Goal: Transaction & Acquisition: Book appointment/travel/reservation

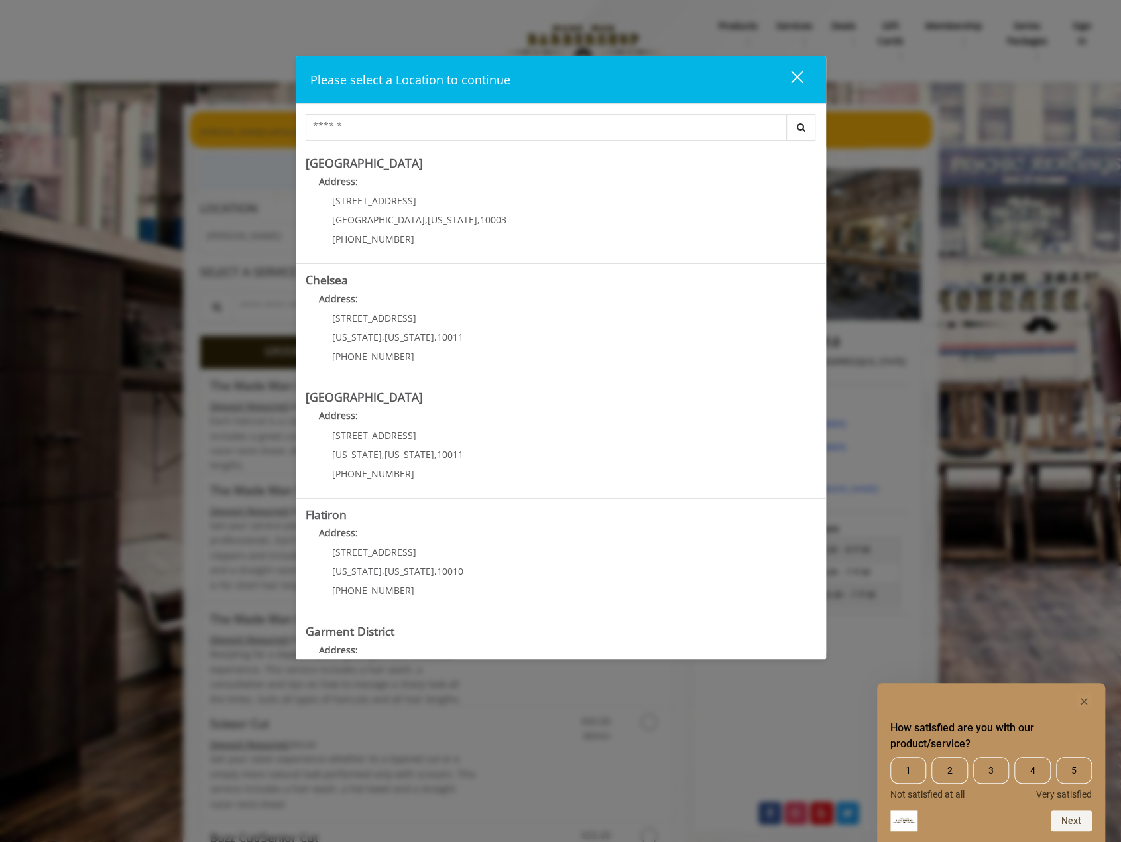
click at [1091, 703] on div "How satisfied are you with our product/service? 1 2 3 4 5 Not satisfied at all …" at bounding box center [991, 762] width 228 height 159
click at [1087, 700] on rect "Hide survey" at bounding box center [1084, 701] width 16 height 16
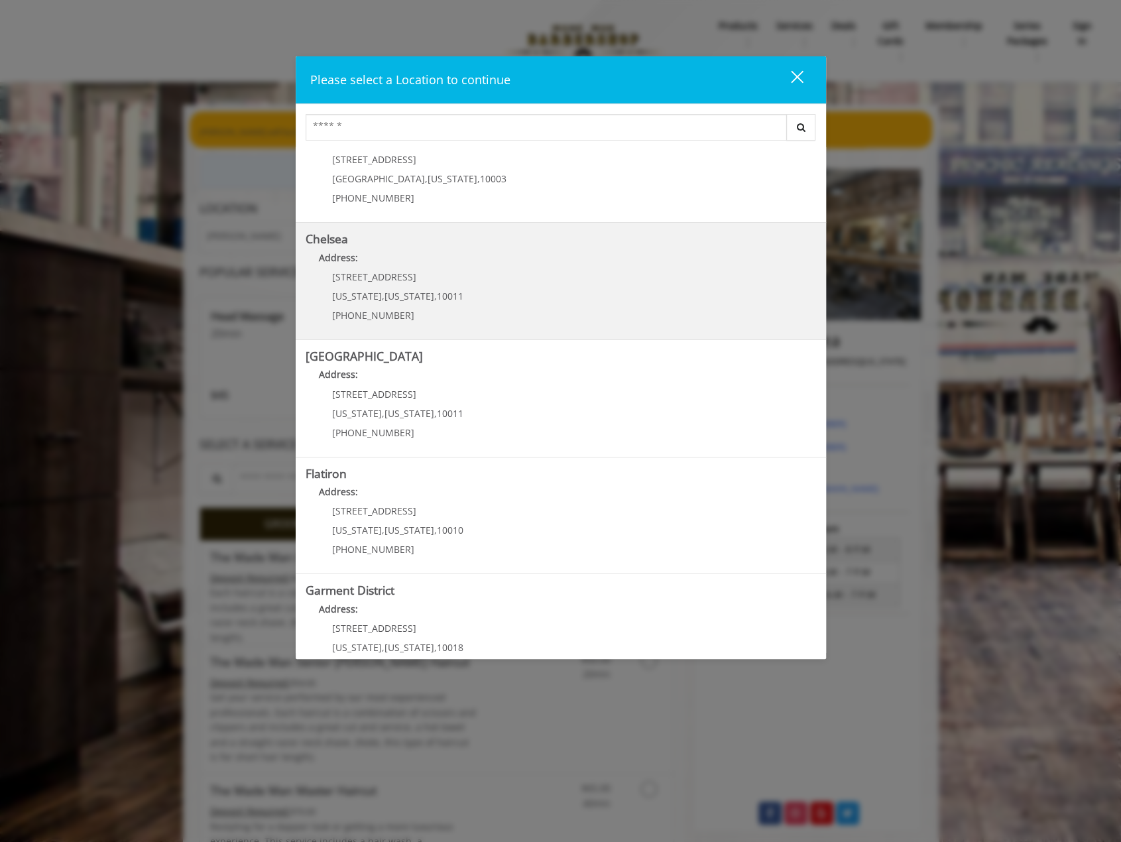
scroll to position [79, 0]
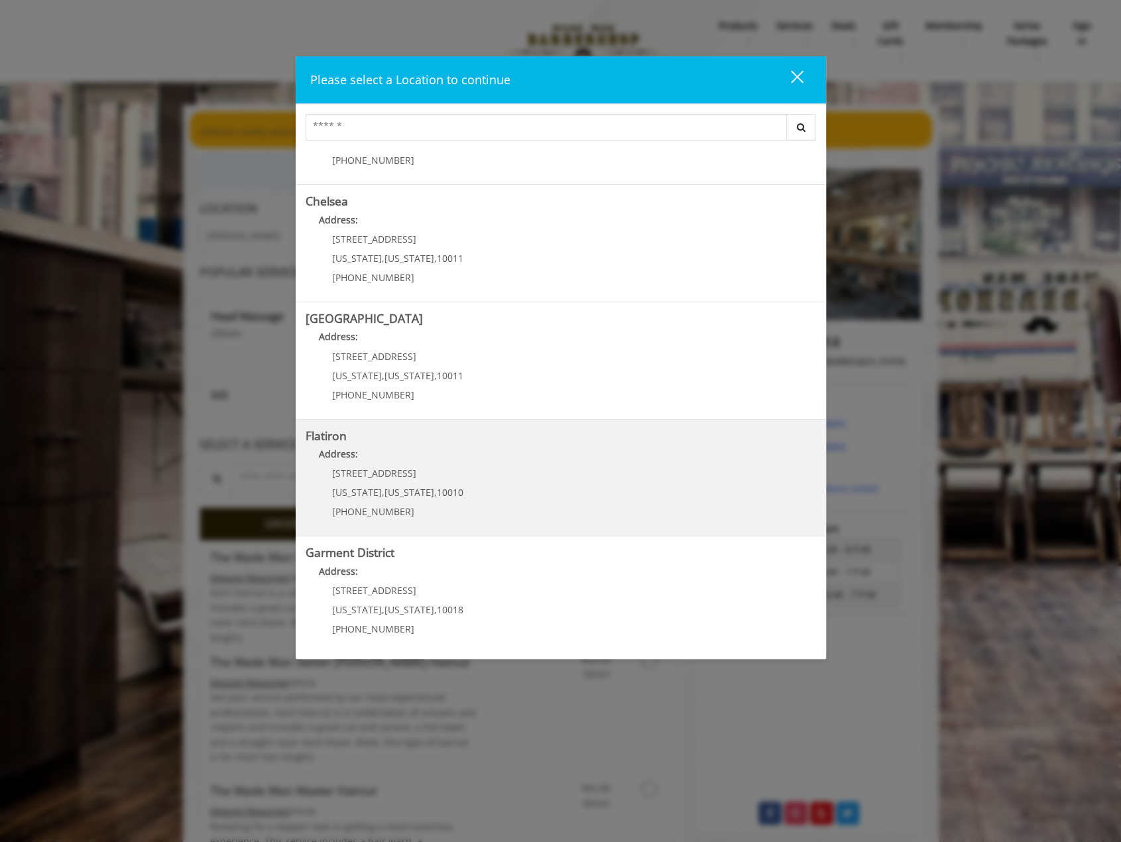
click at [465, 454] on "Address:" at bounding box center [561, 457] width 510 height 21
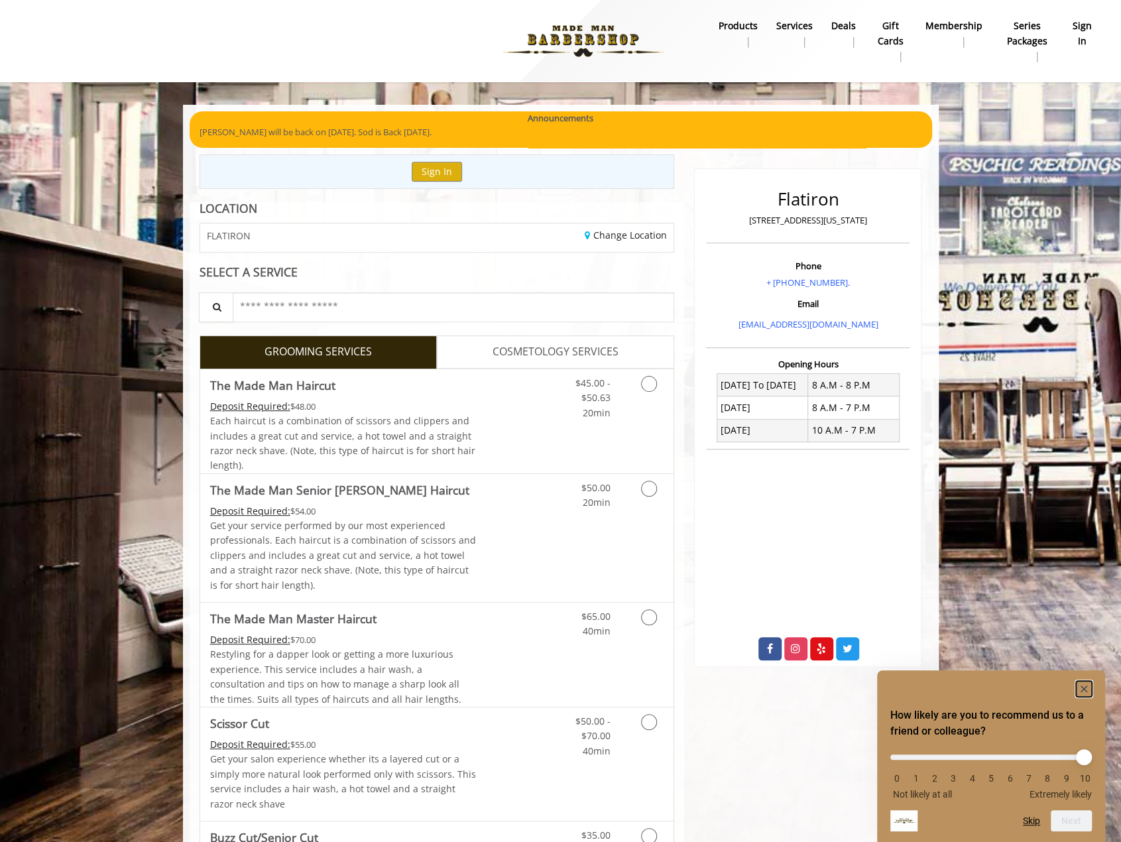
click at [1084, 685] on rect "Hide survey" at bounding box center [1084, 689] width 16 height 16
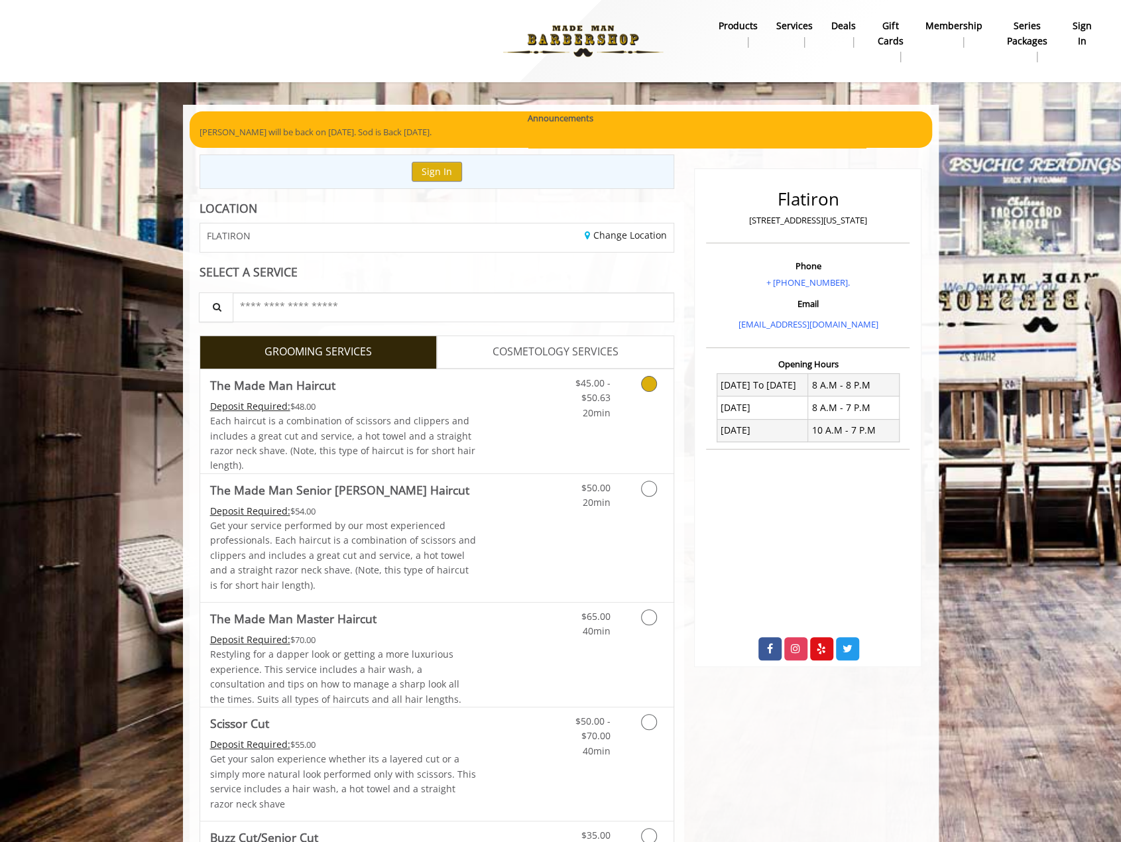
click at [650, 384] on icon "Grooming services" at bounding box center [649, 384] width 16 height 16
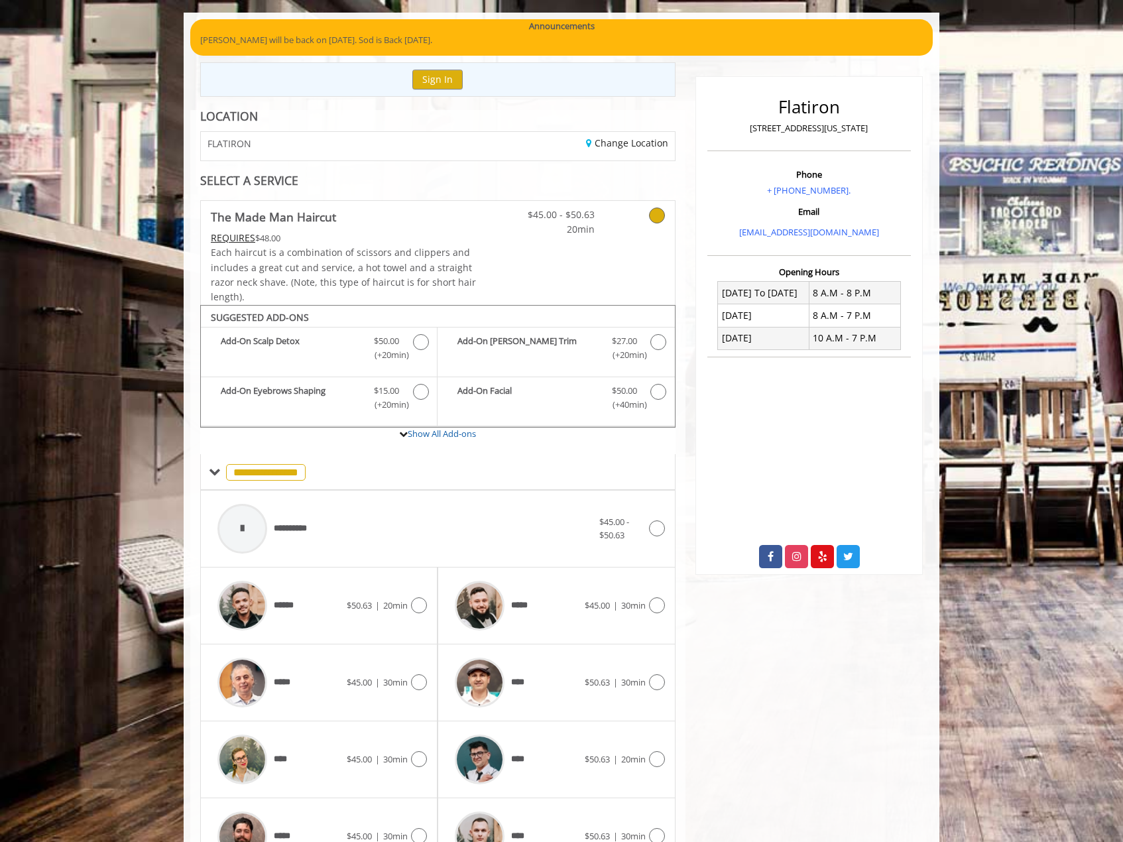
scroll to position [244, 0]
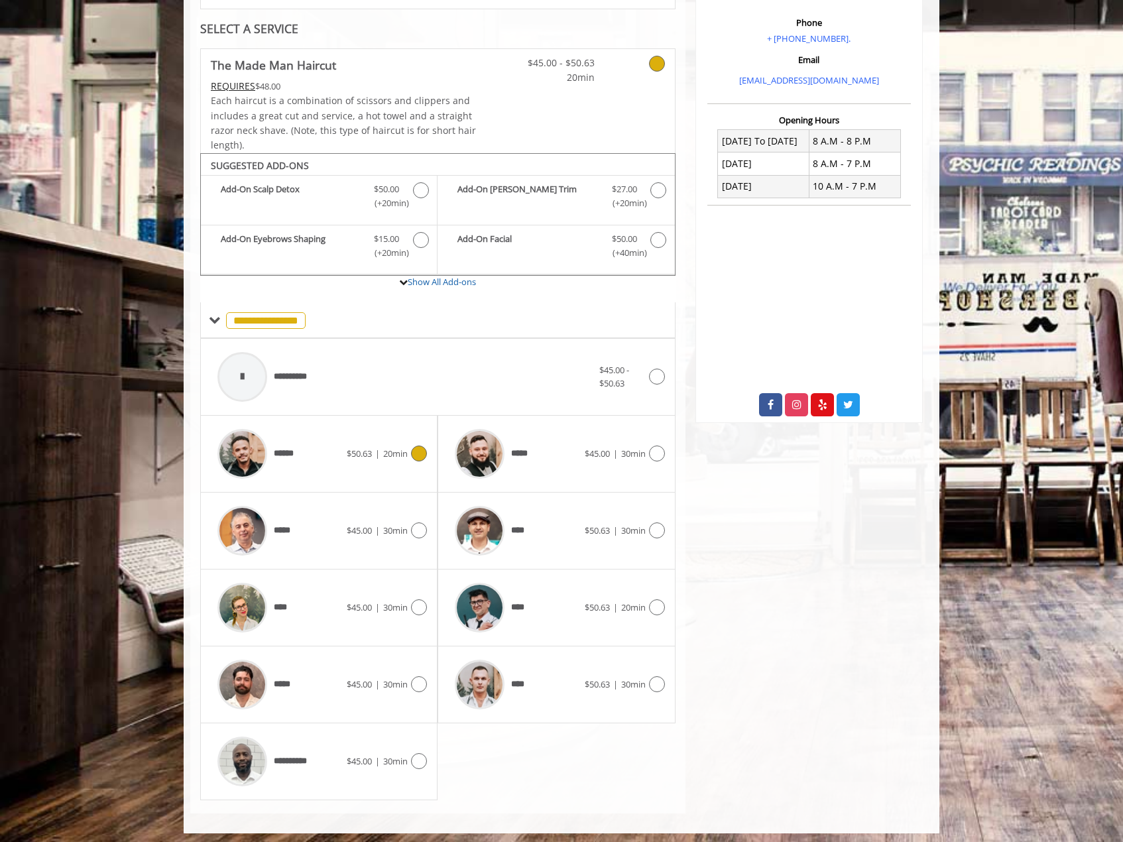
click at [424, 445] on icon at bounding box center [419, 453] width 16 height 16
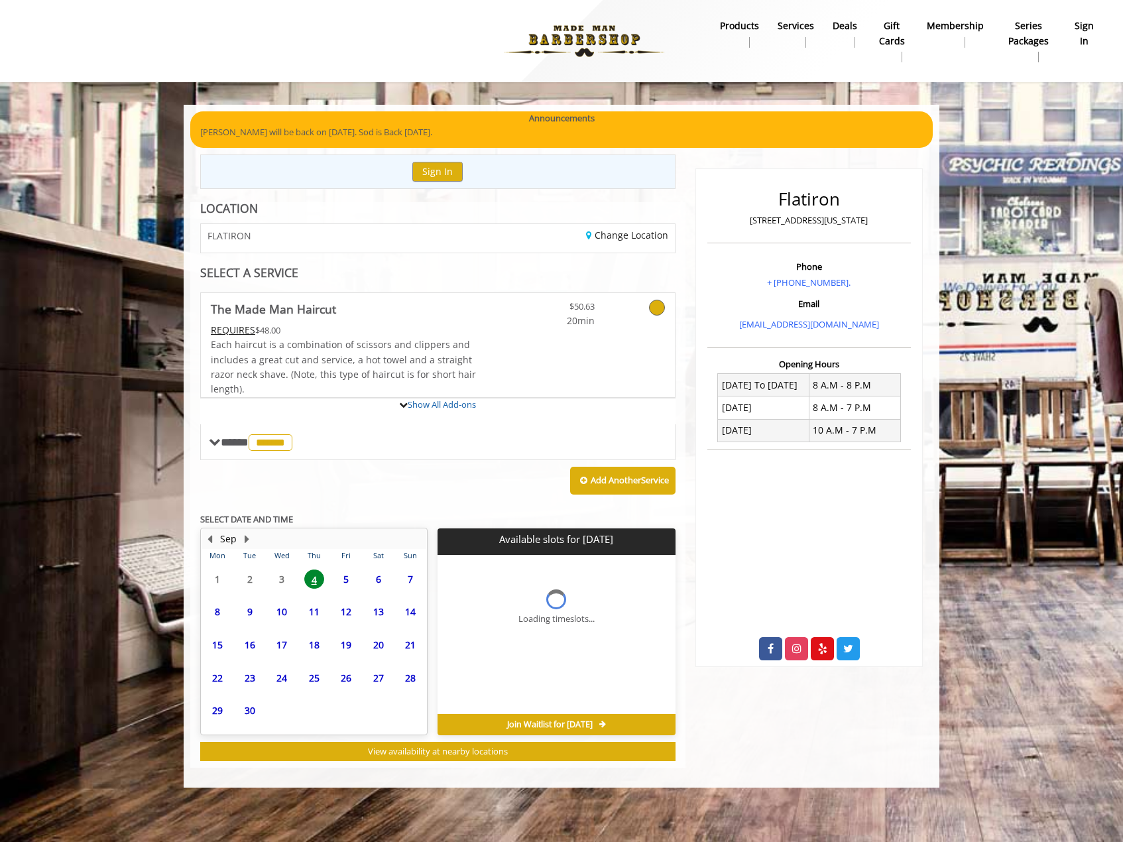
scroll to position [0, 0]
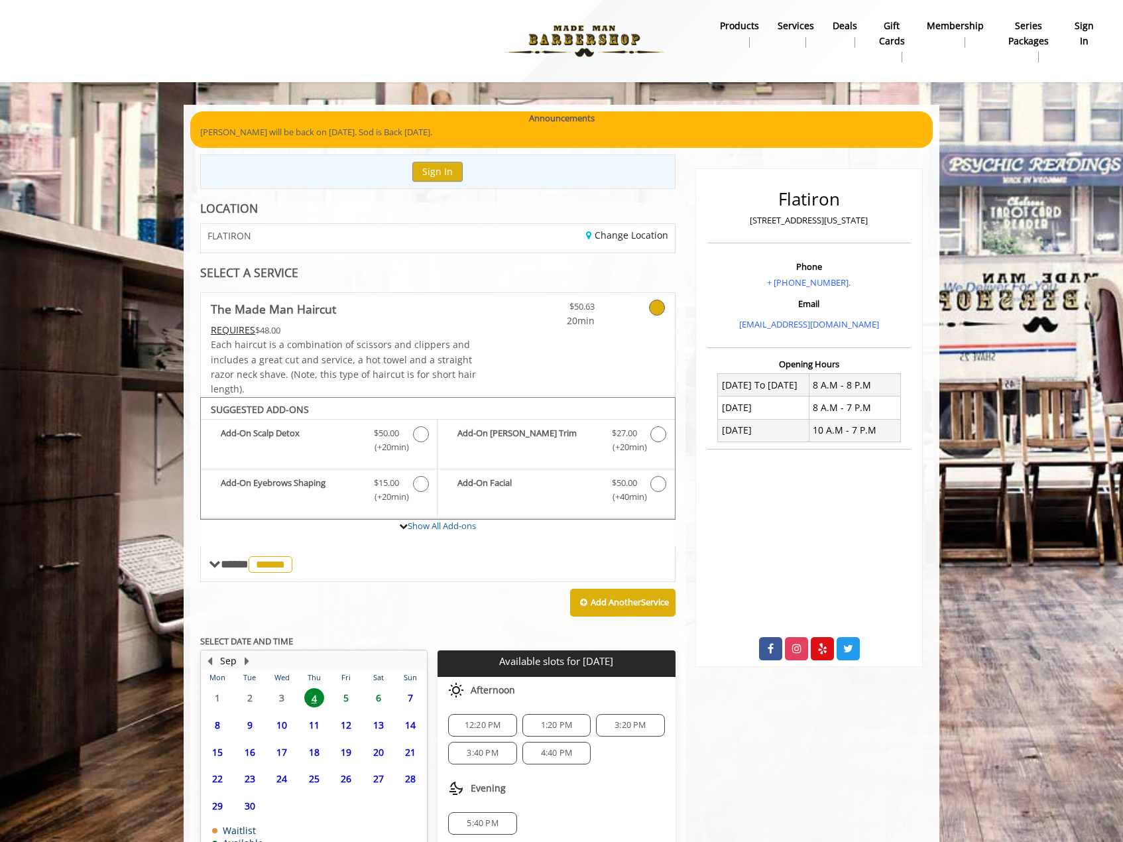
click at [349, 695] on span "5" at bounding box center [346, 697] width 20 height 19
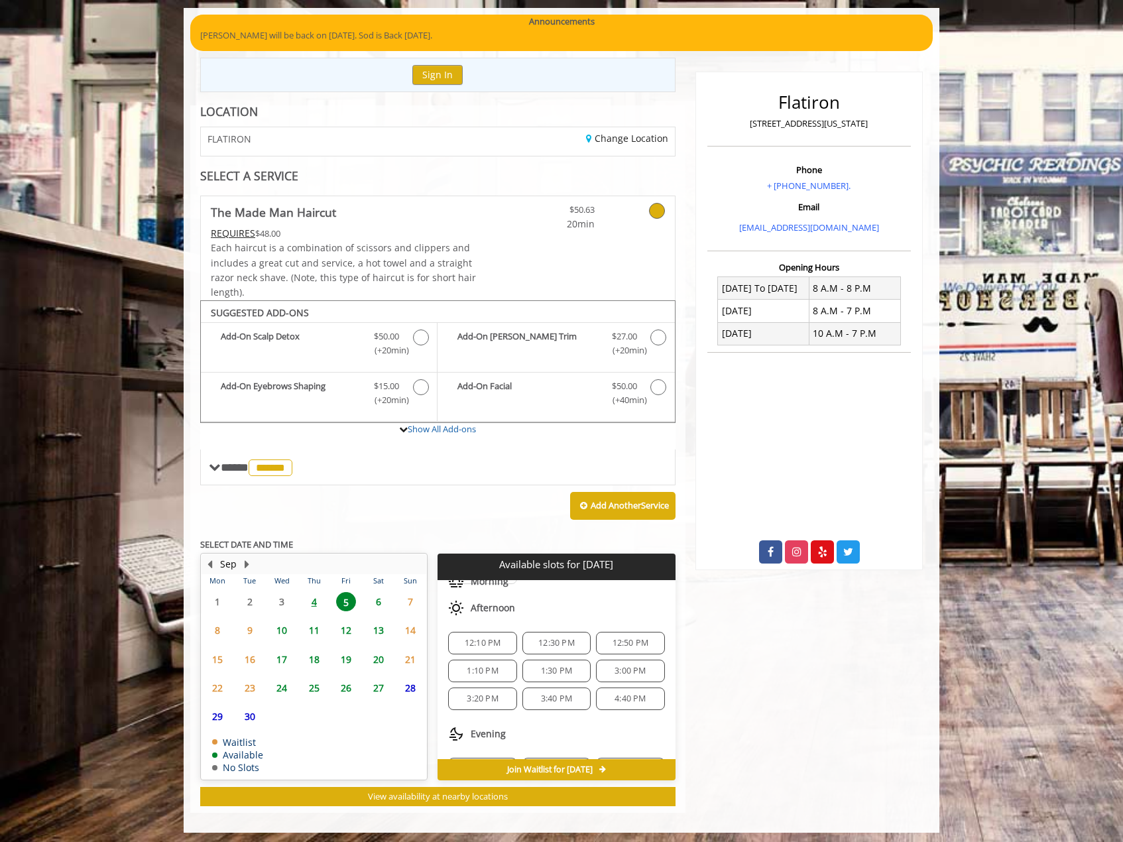
scroll to position [133, 0]
click at [626, 644] on span "3:00 PM" at bounding box center [629, 649] width 31 height 11
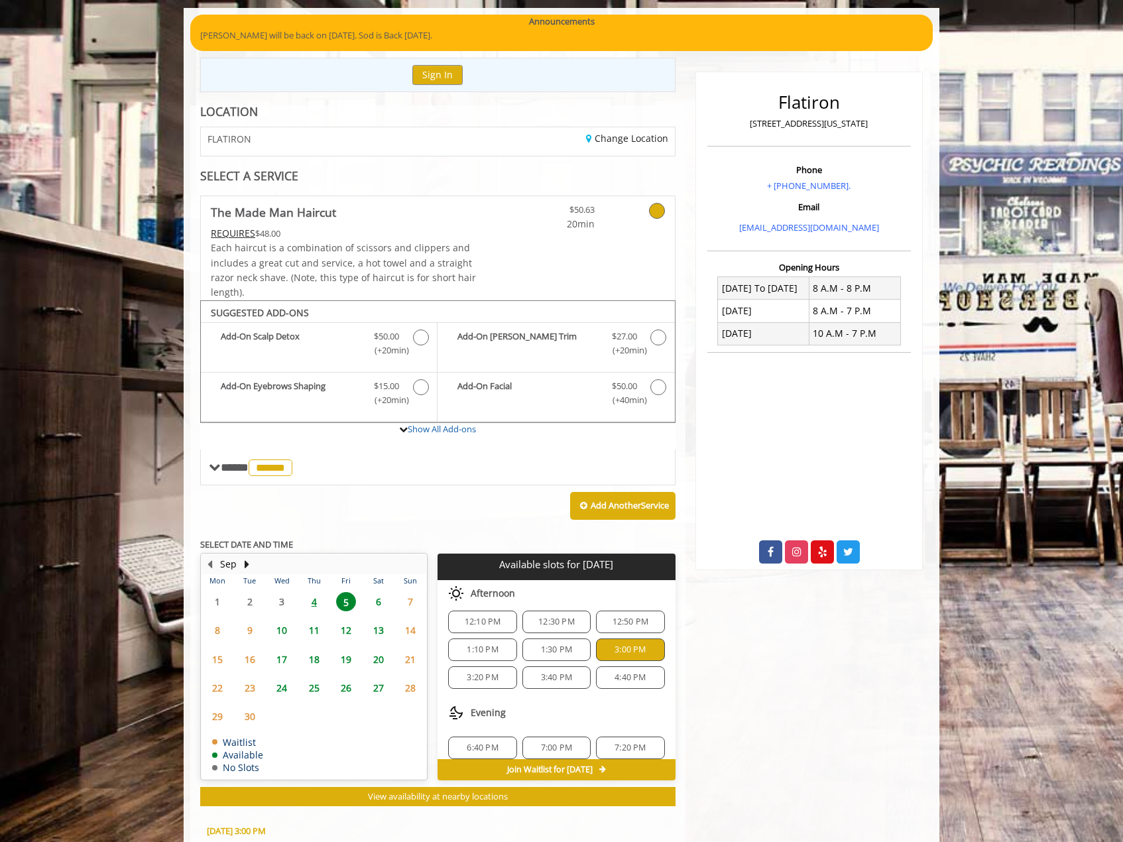
scroll to position [335, 0]
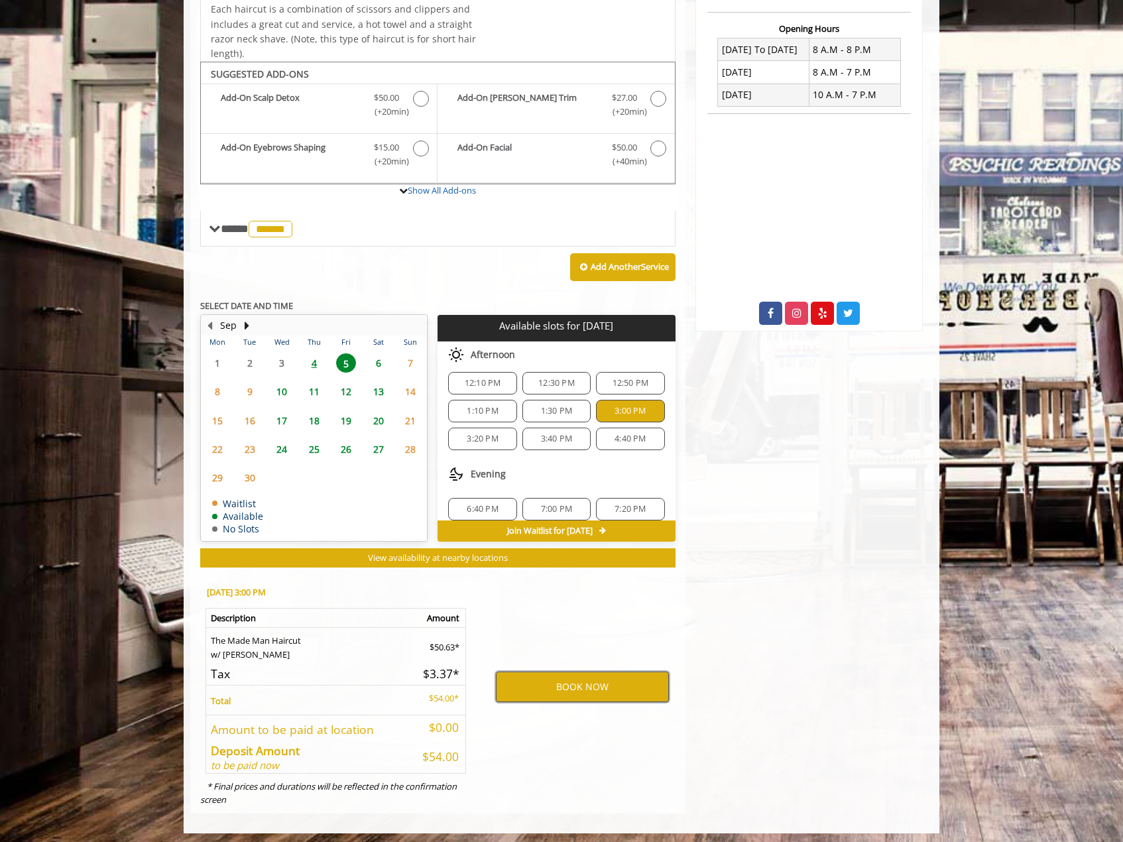
click at [550, 672] on button "BOOK NOW" at bounding box center [582, 686] width 173 height 30
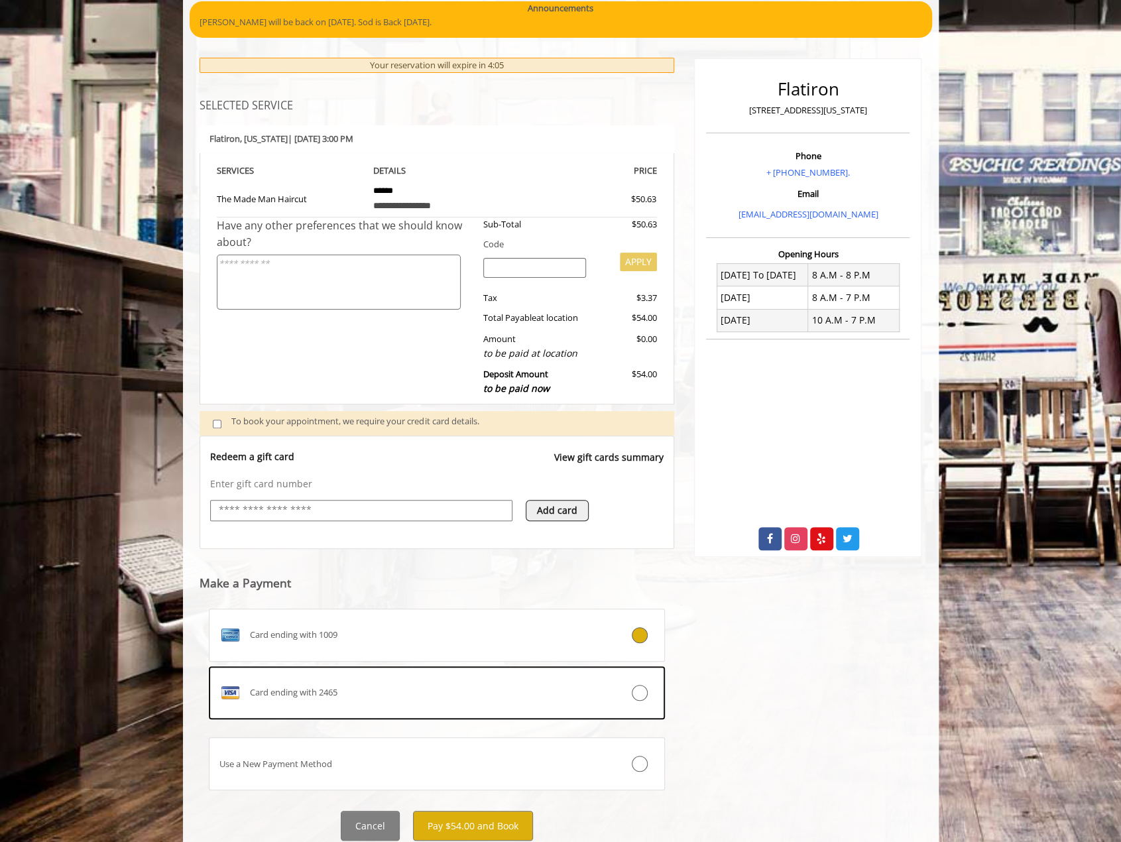
scroll to position [153, 0]
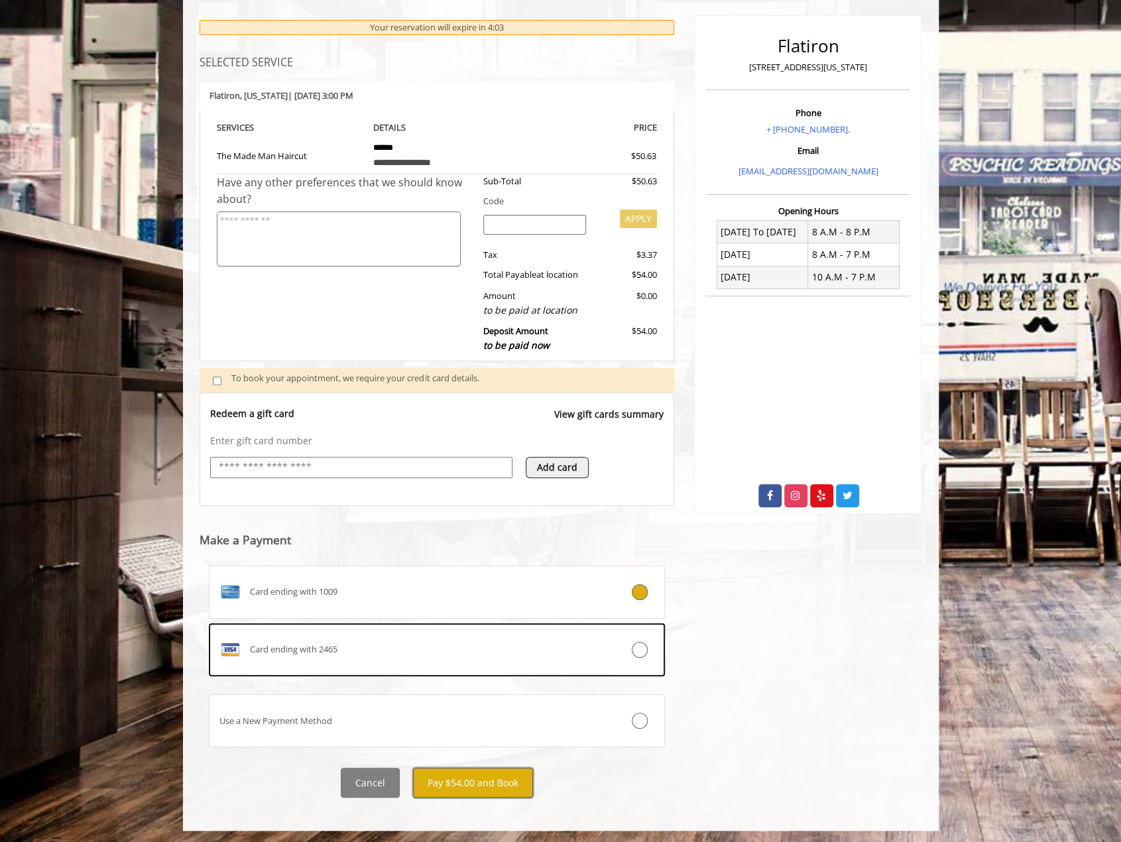
click at [483, 774] on button "Pay $54.00 and Book" at bounding box center [473, 783] width 120 height 30
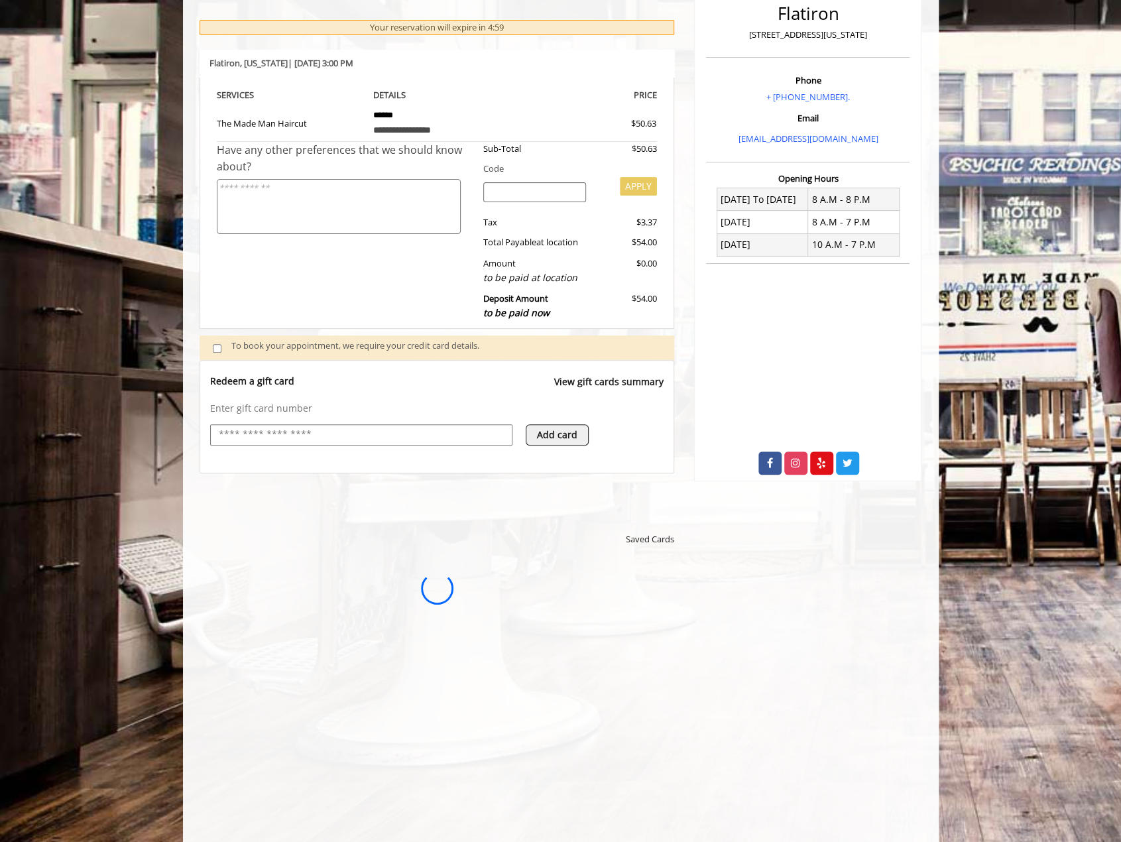
scroll to position [199, 0]
